Goal: Complete application form

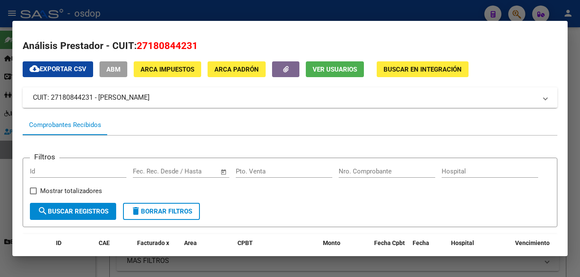
drag, startPoint x: 0, startPoint y: 0, endPoint x: 126, endPoint y: 3, distance: 125.5
click at [126, 3] on div at bounding box center [290, 138] width 580 height 277
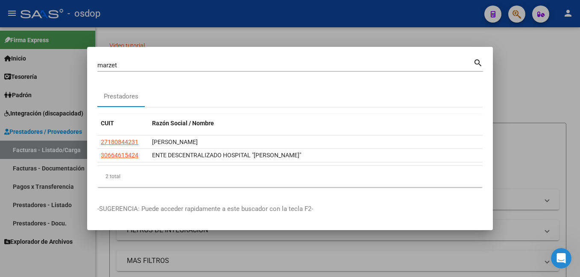
click at [146, 34] on div at bounding box center [290, 138] width 580 height 277
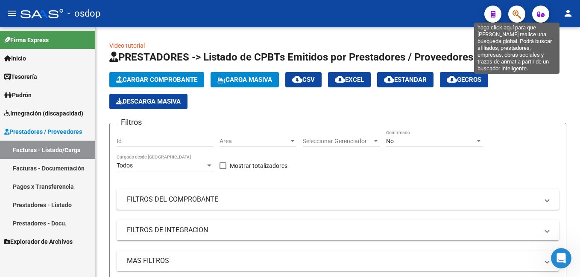
click at [517, 16] on icon "button" at bounding box center [516, 14] width 9 height 10
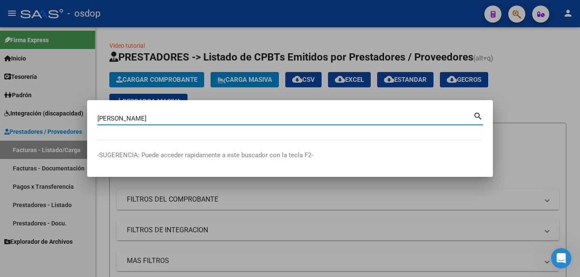
type input "[PERSON_NAME]"
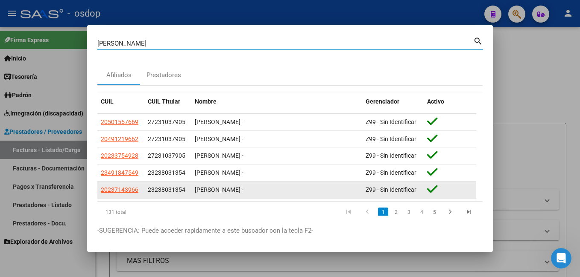
scroll to position [23, 0]
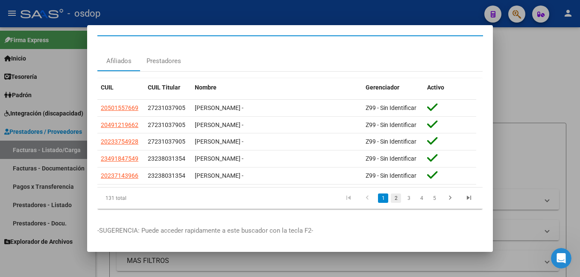
click at [392, 194] on link "2" at bounding box center [396, 198] width 10 height 9
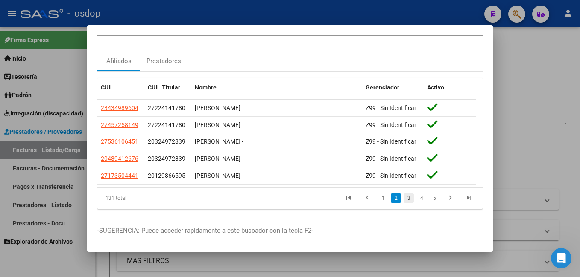
click at [403, 194] on link "3" at bounding box center [408, 198] width 10 height 9
click at [416, 194] on link "4" at bounding box center [421, 198] width 10 height 9
click at [416, 194] on link "5" at bounding box center [421, 198] width 10 height 9
click at [416, 194] on link "6" at bounding box center [421, 198] width 10 height 9
click at [416, 194] on link "7" at bounding box center [421, 198] width 10 height 9
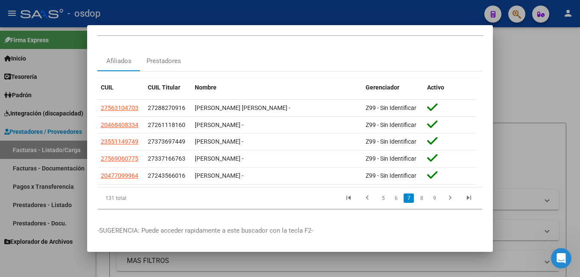
click at [374, 18] on div at bounding box center [290, 138] width 580 height 277
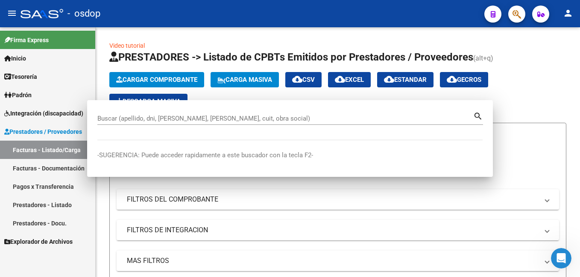
scroll to position [0, 0]
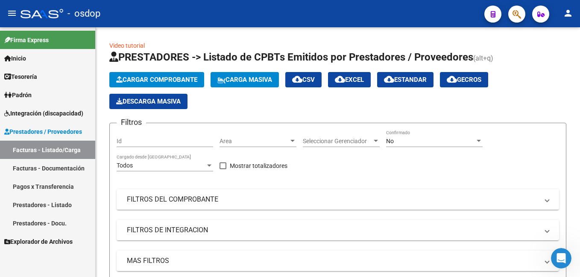
click at [524, 11] on button "button" at bounding box center [516, 14] width 17 height 17
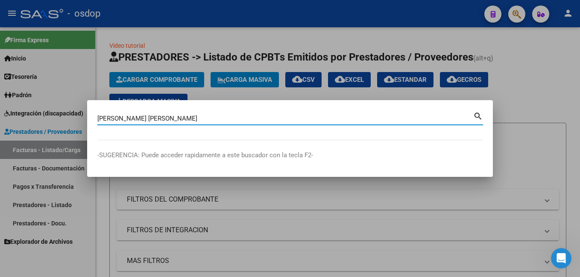
type input "[PERSON_NAME] [PERSON_NAME]"
click at [479, 116] on mat-icon "search" at bounding box center [478, 116] width 10 height 10
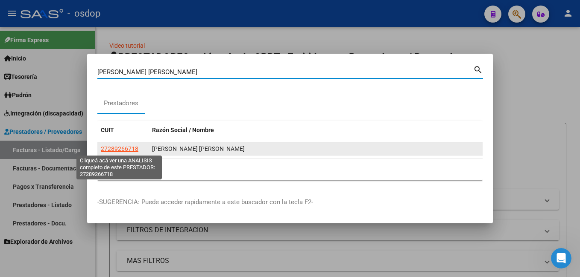
click at [120, 146] on span "27289266718" at bounding box center [120, 149] width 38 height 7
type textarea "27289266718"
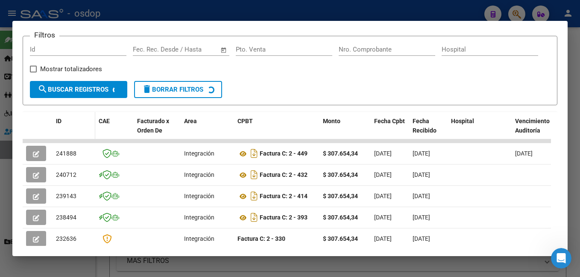
scroll to position [144, 0]
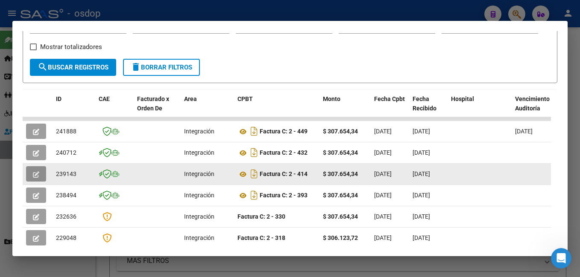
click at [32, 178] on button "button" at bounding box center [36, 173] width 20 height 15
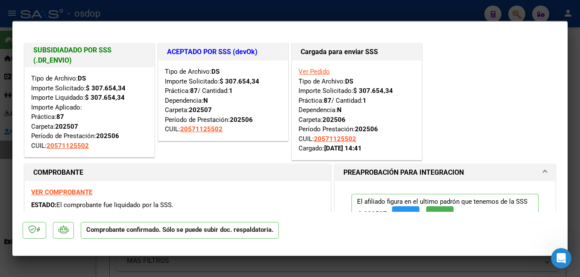
scroll to position [0, 0]
click at [264, 14] on div at bounding box center [290, 138] width 580 height 277
type input "$ 0,00"
